Goal: Navigation & Orientation: Find specific page/section

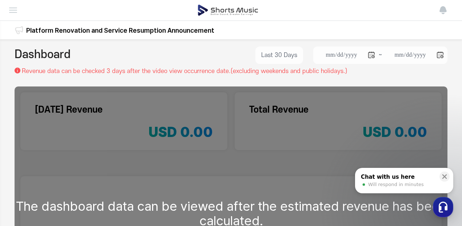
click at [0, 0] on li "Dashboard" at bounding box center [0, 0] width 0 height 0
click at [0, 0] on li "Channels" at bounding box center [0, 0] width 0 height 0
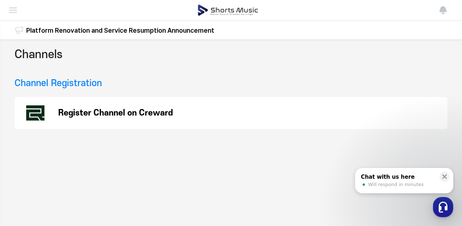
click at [131, 110] on p "Register Channel on Creward" at bounding box center [115, 113] width 115 height 9
click at [0, 0] on li "Performance" at bounding box center [0, 0] width 0 height 0
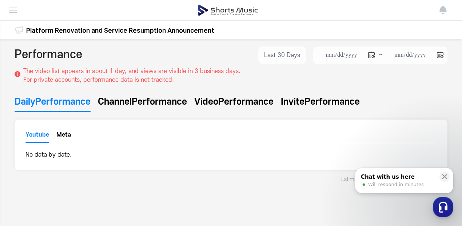
click at [0, 0] on li "Performance" at bounding box center [0, 0] width 0 height 0
click at [0, 0] on li "Dashboard" at bounding box center [0, 0] width 0 height 0
